Goal: Task Accomplishment & Management: Complete application form

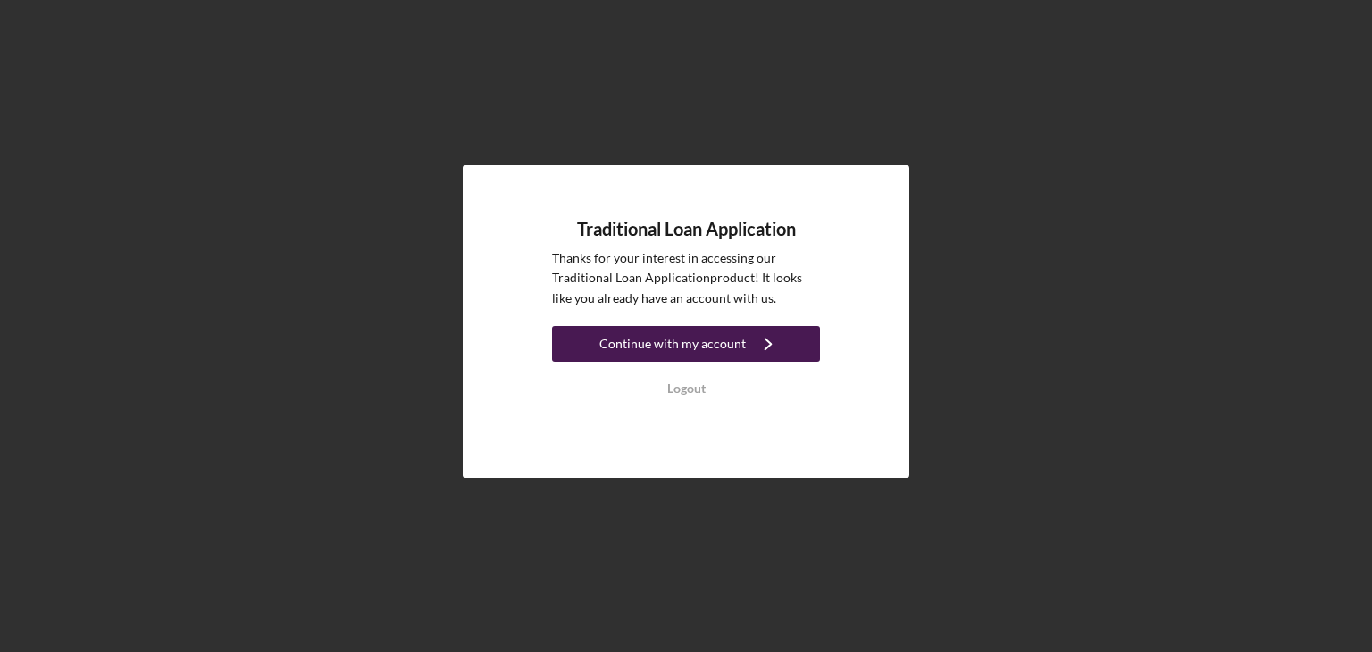
click at [711, 347] on div "Continue with my account" at bounding box center [672, 344] width 146 height 36
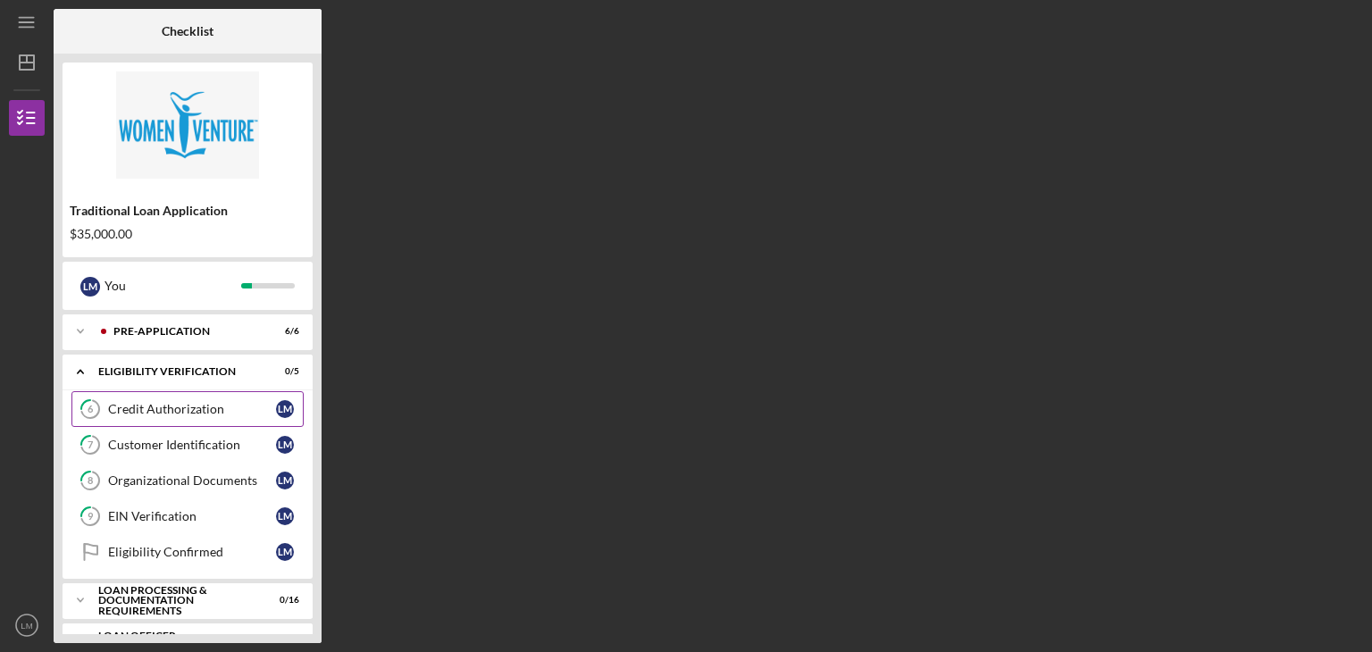
scroll to position [72, 0]
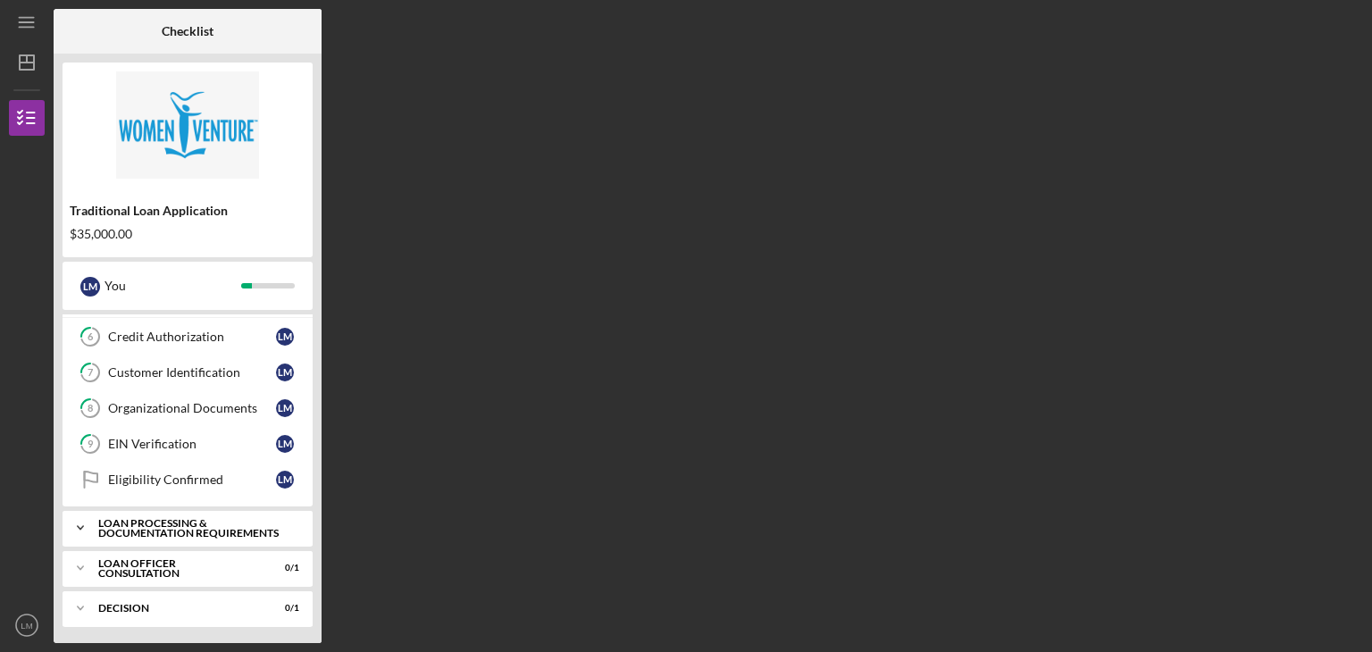
click at [103, 521] on div "Loan Processing & Documentation Requirements" at bounding box center [194, 528] width 192 height 21
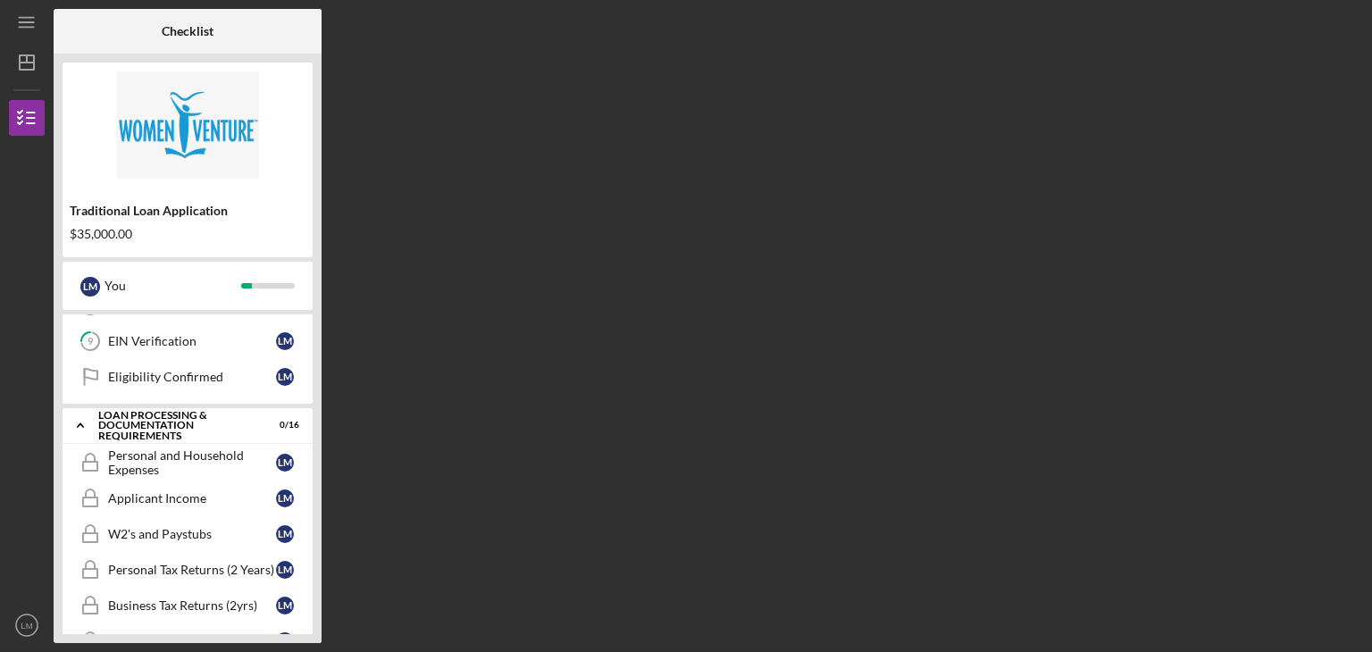
scroll to position [162, 0]
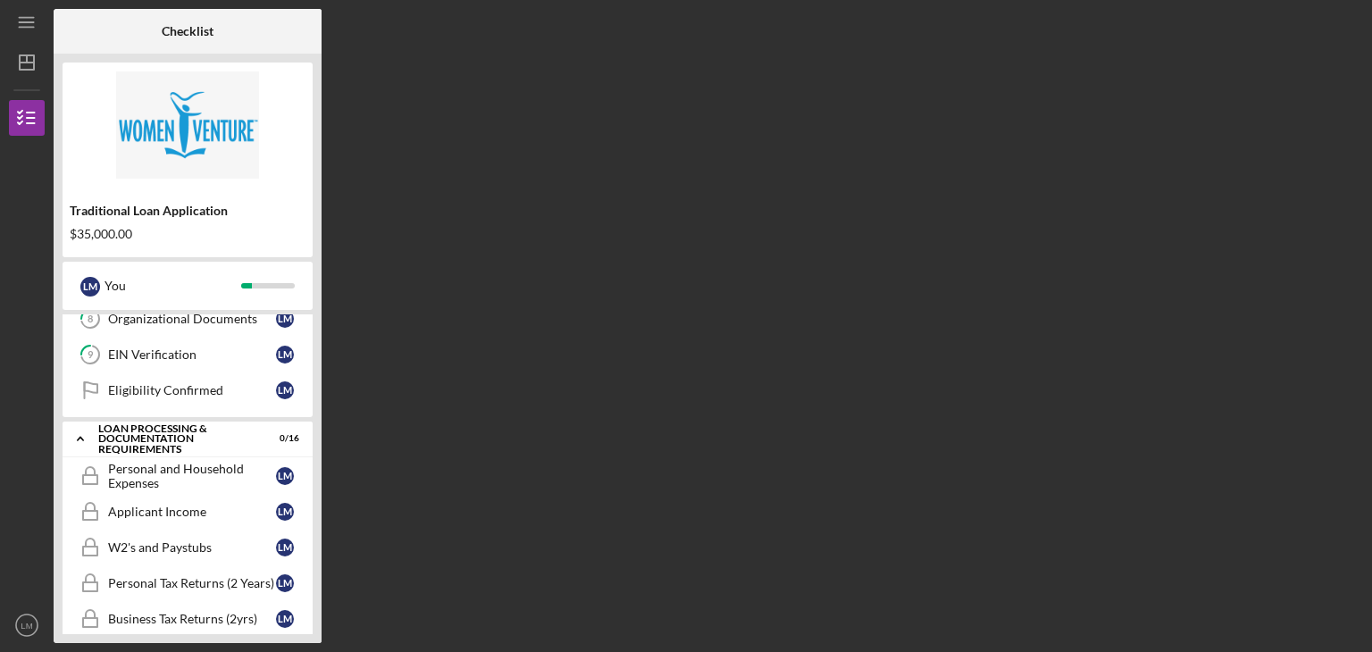
click at [162, 488] on link "Personal and Household Expenses Personal and Household Expenses [PERSON_NAME]" at bounding box center [187, 476] width 232 height 36
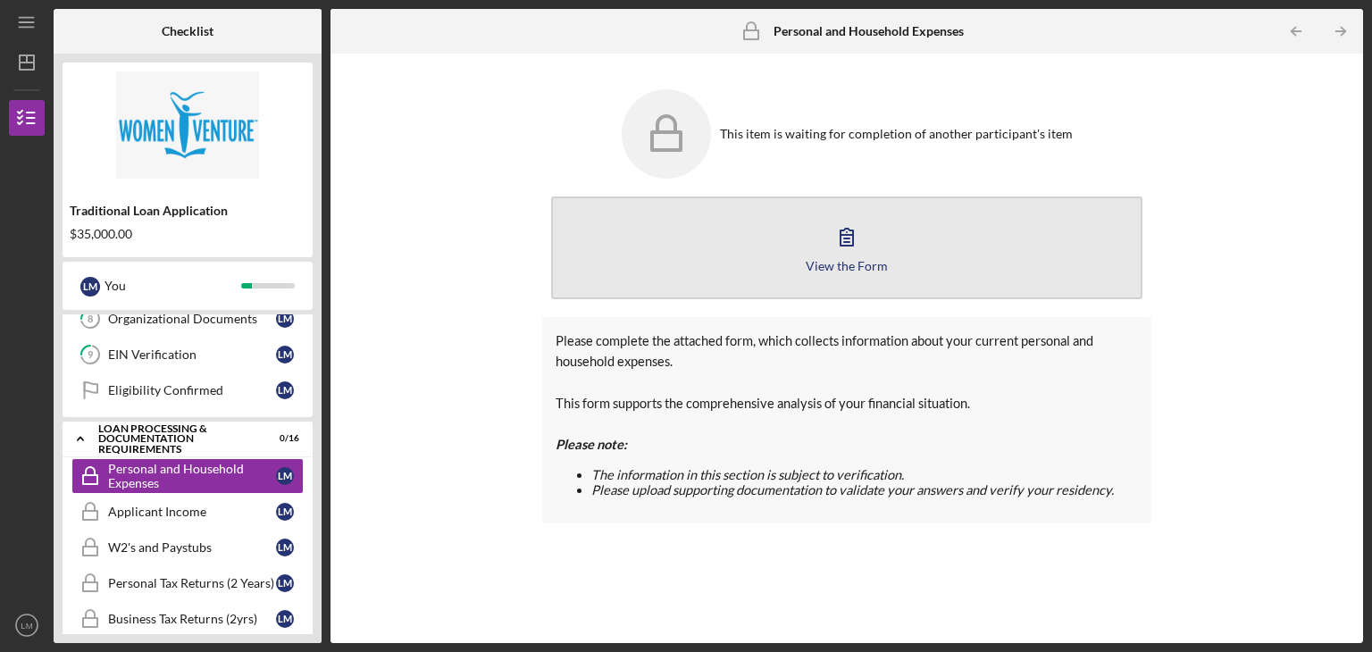
click at [841, 250] on icon "button" at bounding box center [846, 236] width 45 height 45
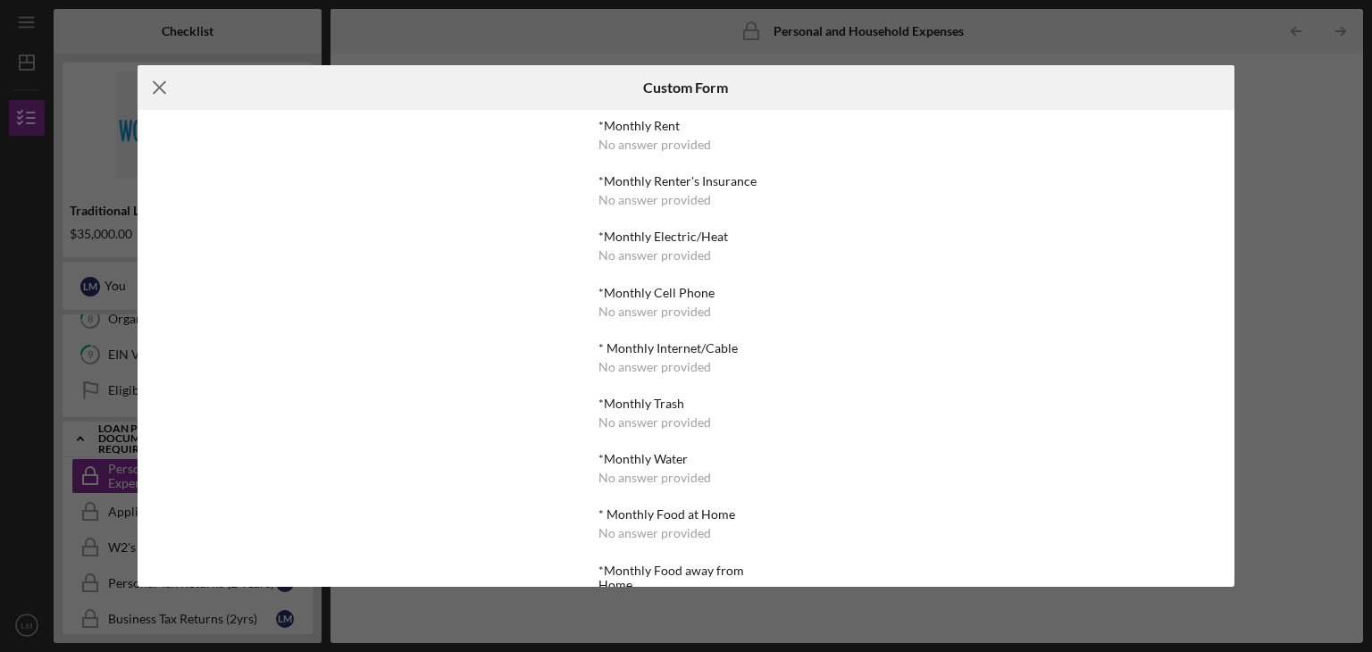
click at [161, 84] on line at bounding box center [160, 88] width 12 height 12
